Goal: Register for event/course

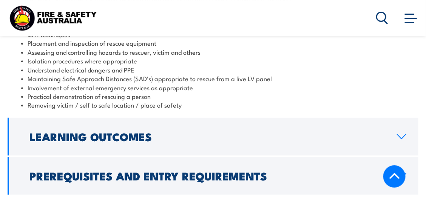
scroll to position [906, 0]
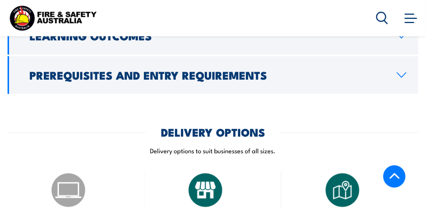
click at [176, 74] on h2 "Prerequisites and Entry Requirements" at bounding box center [206, 75] width 355 height 10
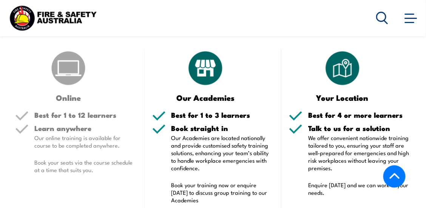
scroll to position [1107, 0]
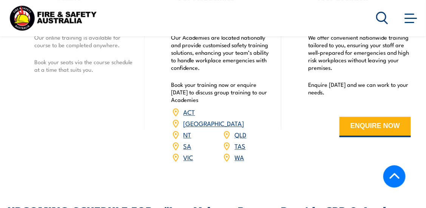
click at [239, 153] on link "WA" at bounding box center [238, 157] width 9 height 9
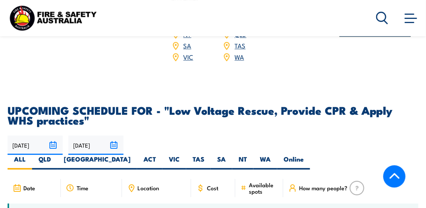
scroll to position [1308, 0]
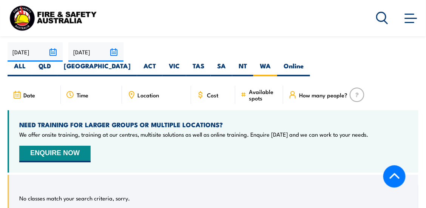
scroll to position [1221, 0]
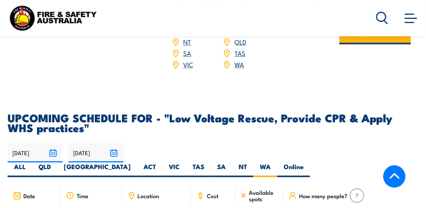
click at [353, 188] on img at bounding box center [356, 195] width 15 height 14
click at [277, 162] on label "WA" at bounding box center [265, 169] width 24 height 15
click at [275, 162] on input "WA" at bounding box center [273, 164] width 5 height 5
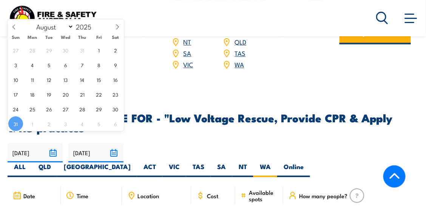
click at [51, 143] on input "[DATE]" at bounding box center [35, 152] width 55 height 19
click at [119, 27] on icon at bounding box center [117, 26] width 5 height 5
select select "8"
click at [48, 65] on span "9" at bounding box center [49, 64] width 15 height 15
type input "[DATE]"
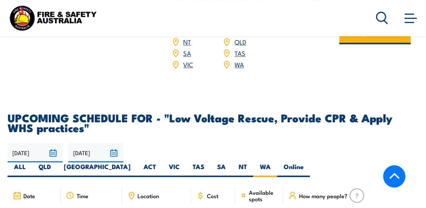
click at [84, 192] on span "Time" at bounding box center [83, 195] width 12 height 6
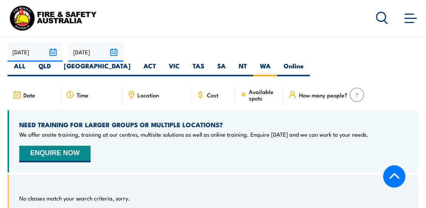
click at [165, 86] on div "Location" at bounding box center [156, 95] width 69 height 18
click at [274, 88] on span "Available spots" at bounding box center [263, 94] width 29 height 13
click at [243, 91] on icon at bounding box center [243, 95] width 6 height 8
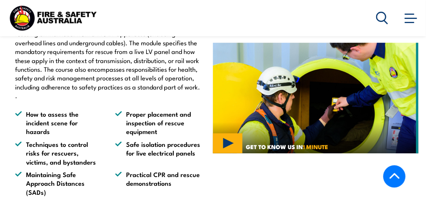
scroll to position [316, 0]
